Goal: Check status: Check status

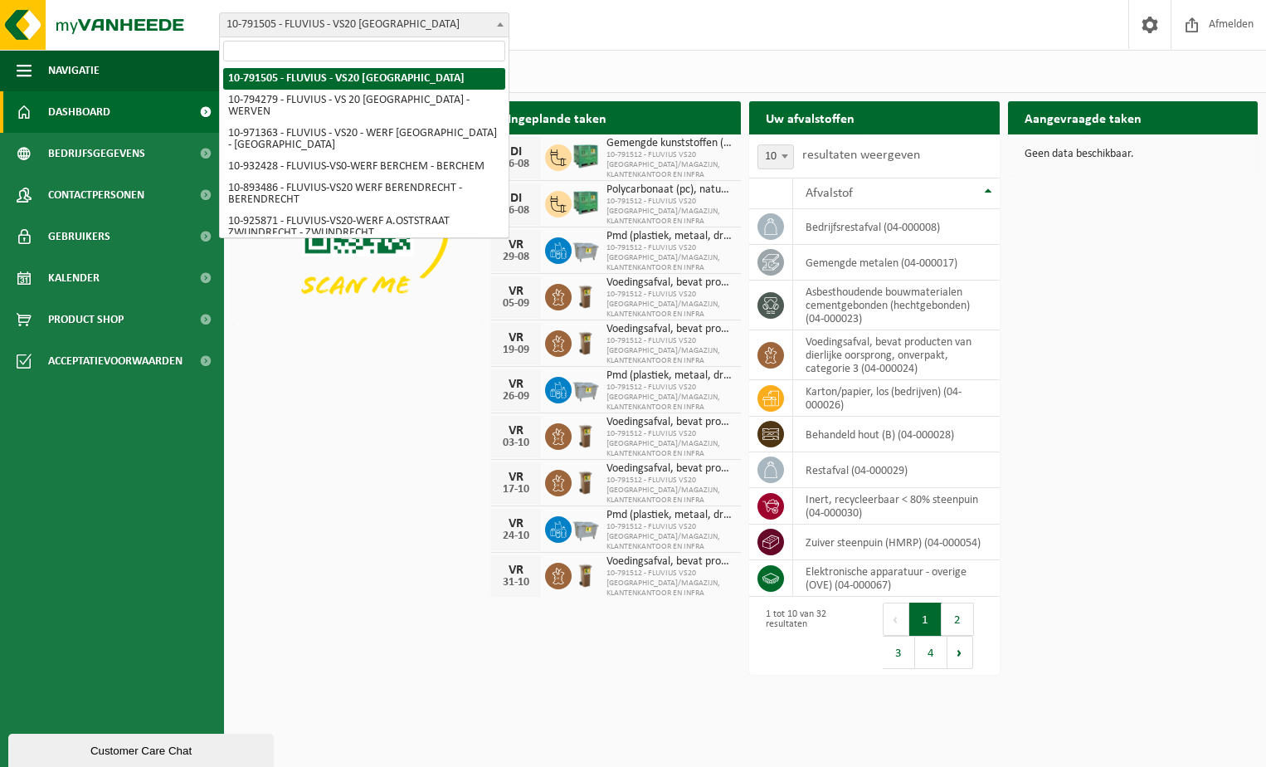
click at [503, 17] on span at bounding box center [500, 24] width 17 height 22
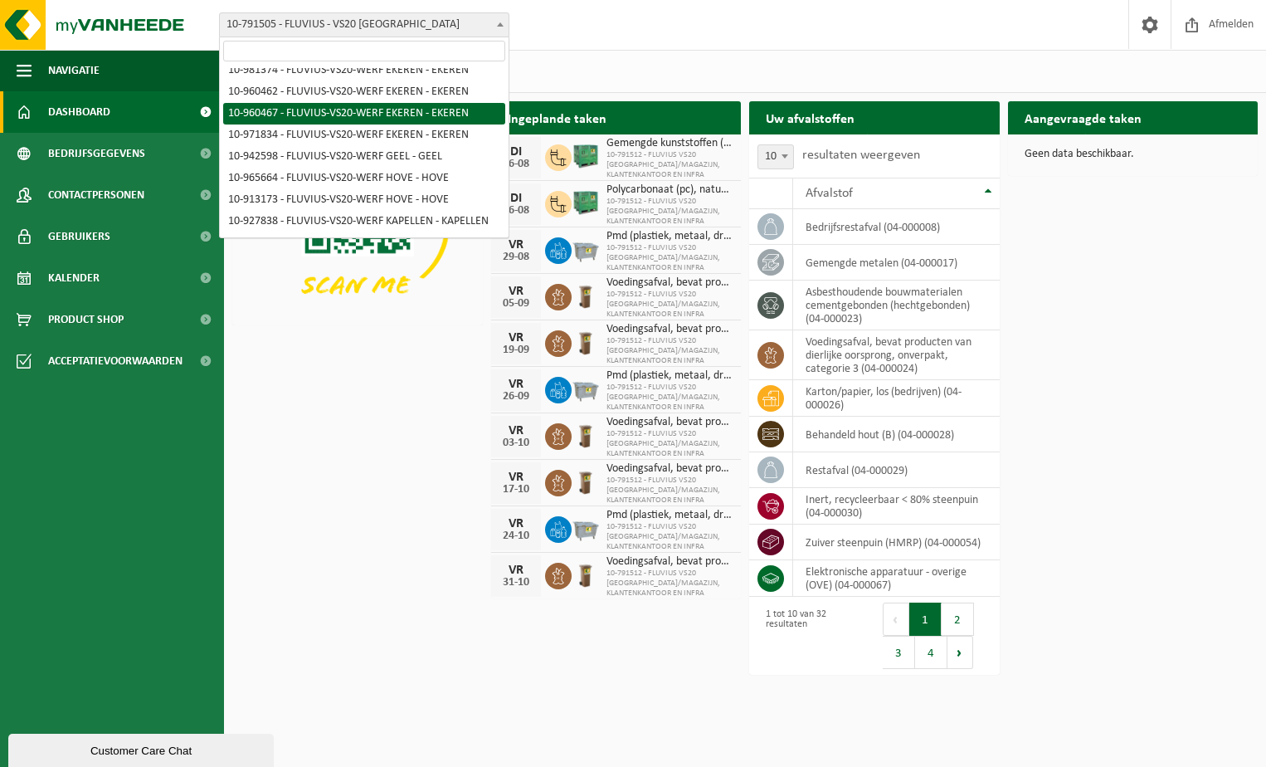
scroll to position [1633, 0]
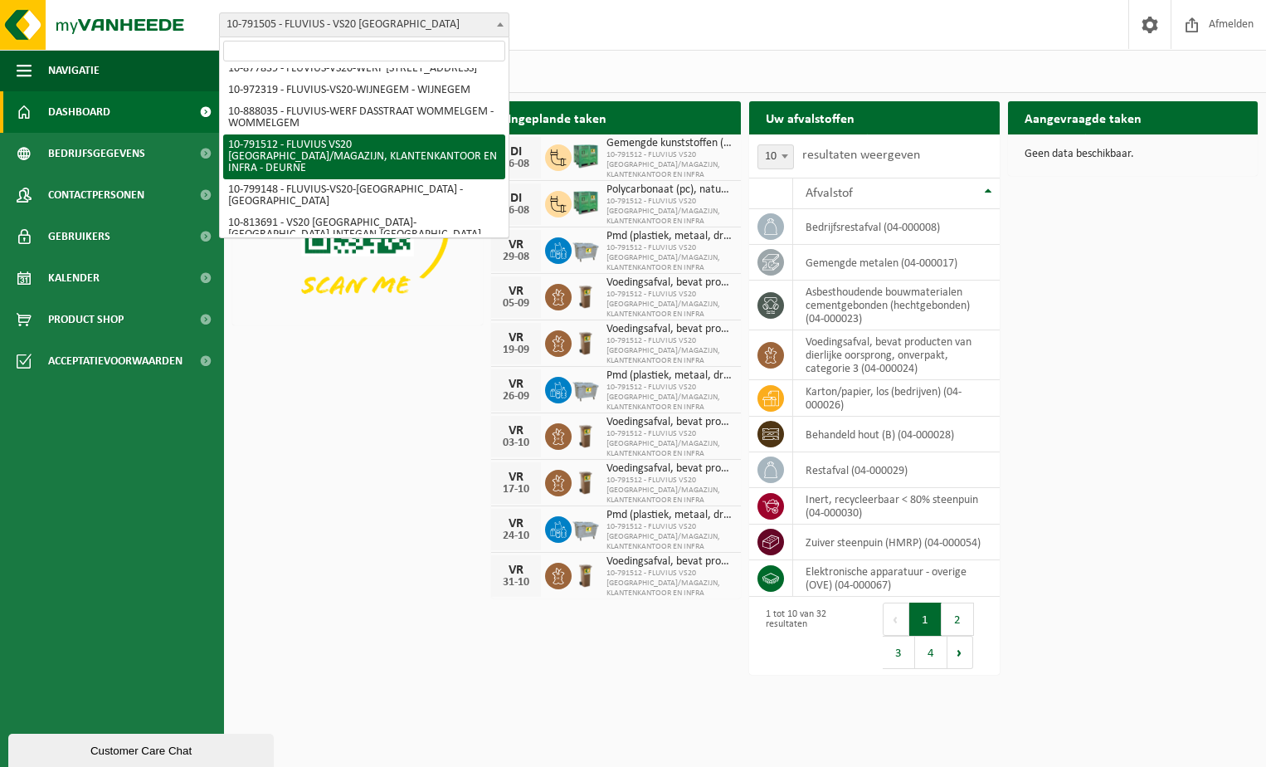
select select "30237"
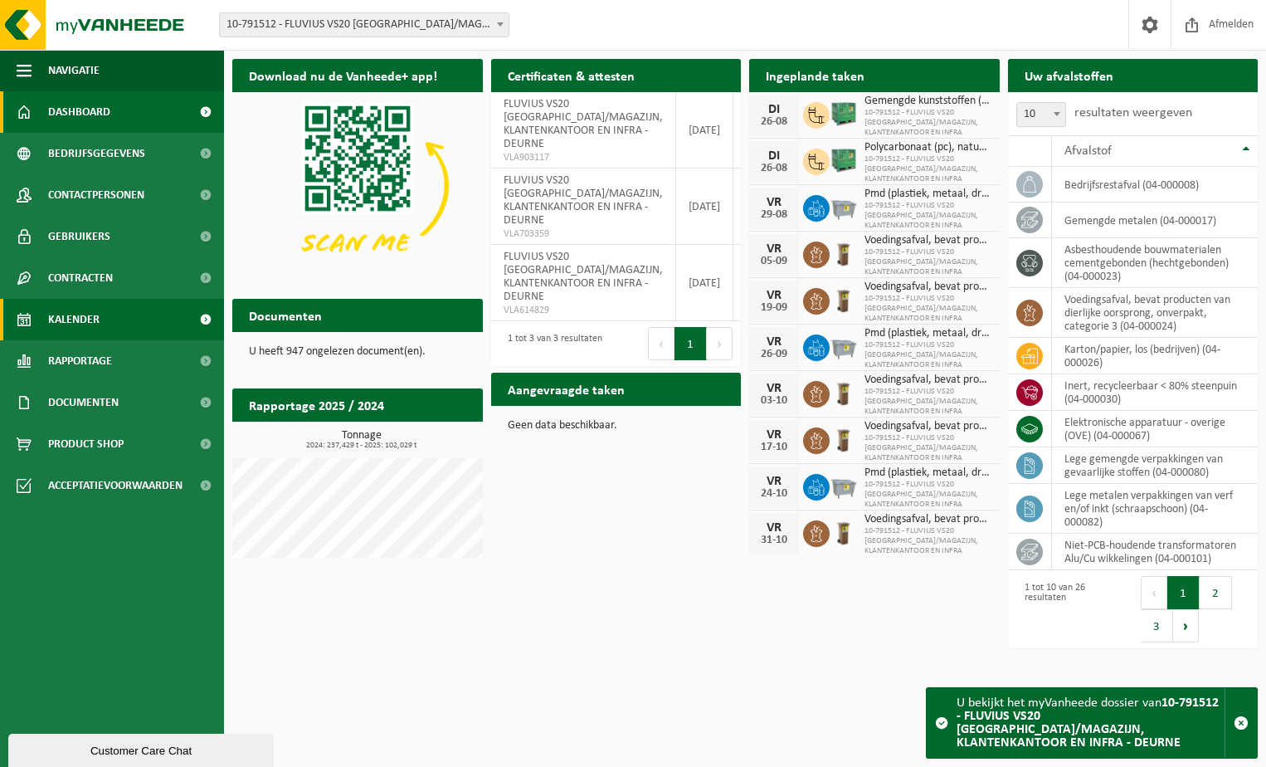
click at [80, 318] on span "Kalender" at bounding box center [73, 319] width 51 height 41
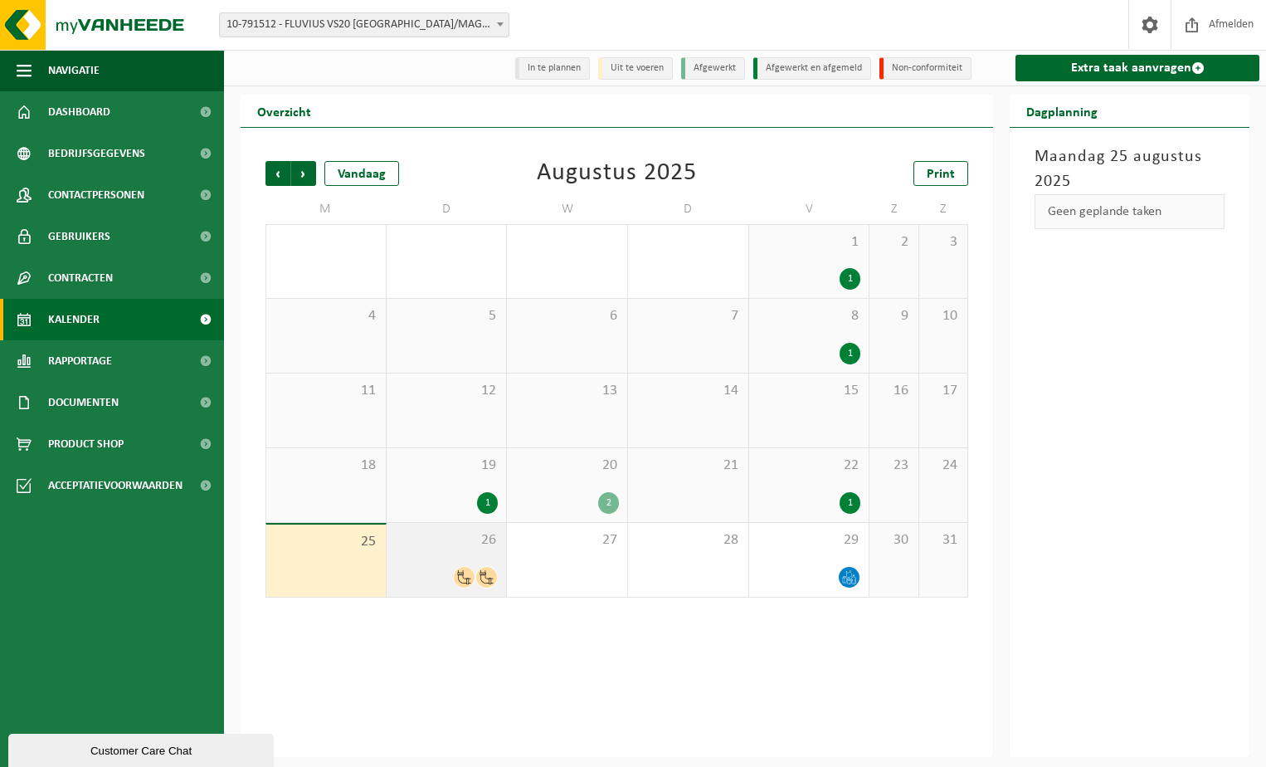
click at [464, 575] on icon at bounding box center [464, 577] width 13 height 14
